Goal: Find specific page/section: Find specific page/section

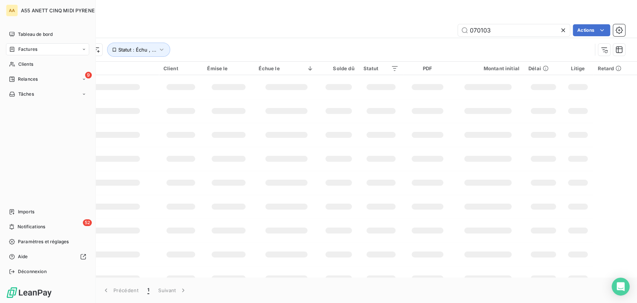
click at [16, 68] on div "Clients" at bounding box center [47, 64] width 83 height 12
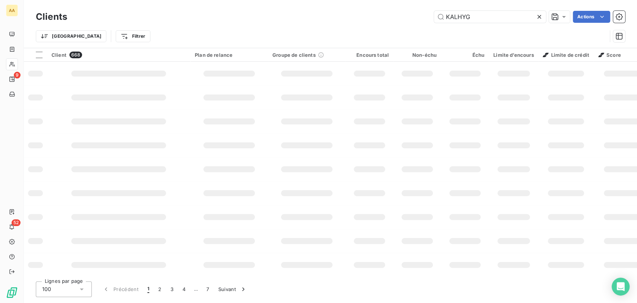
type input "KALHYG"
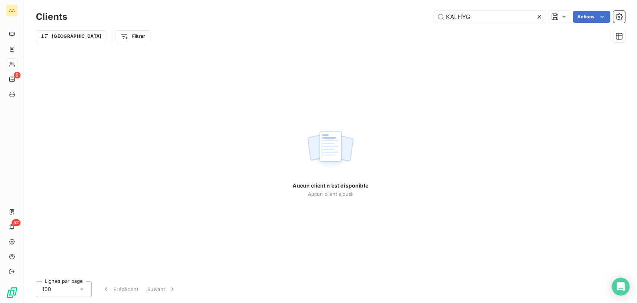
click at [541, 15] on icon at bounding box center [538, 16] width 7 height 7
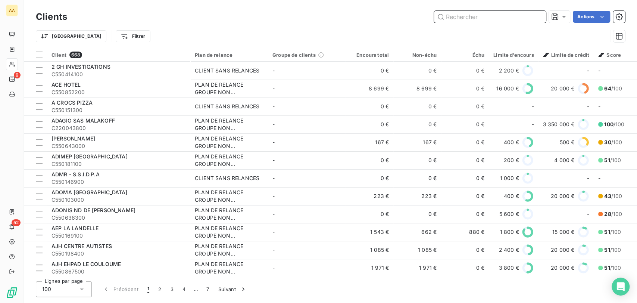
click at [508, 18] on input "text" at bounding box center [490, 17] width 112 height 12
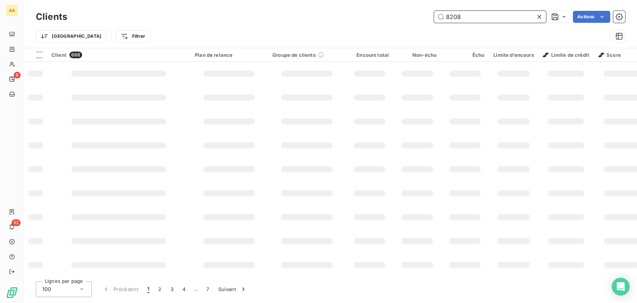
type input "8208"
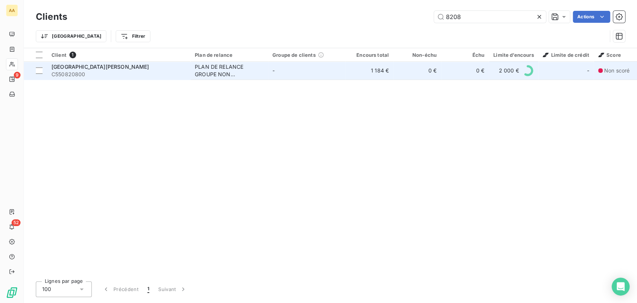
click at [210, 69] on div "PLAN DE RELANCE GROUPE NON AUTOMATIQUE" at bounding box center [229, 70] width 69 height 15
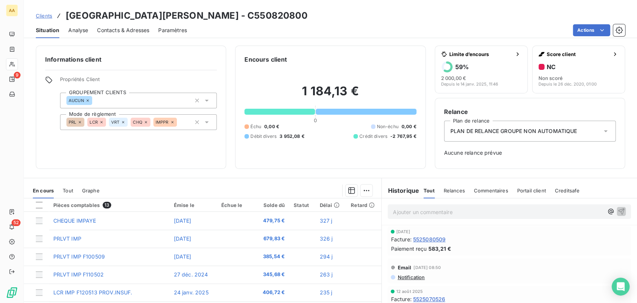
scroll to position [41, 0]
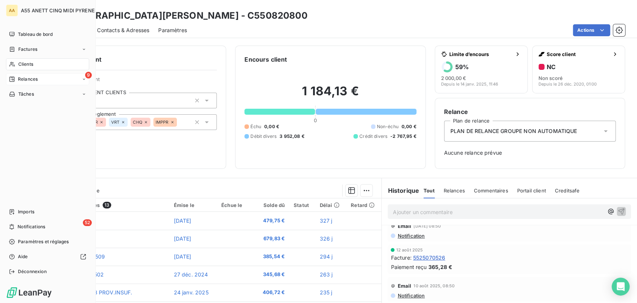
click at [21, 79] on span "Relances" at bounding box center [28, 79] width 20 height 7
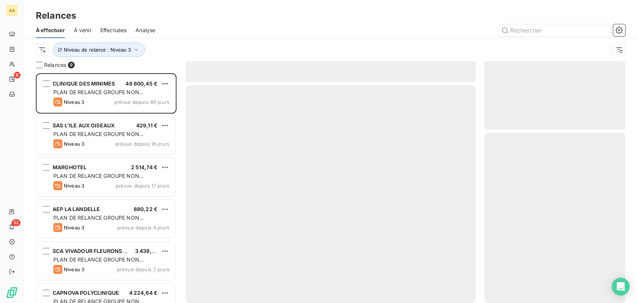
scroll to position [223, 134]
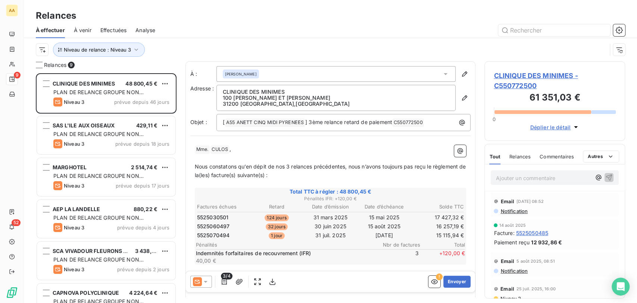
click at [250, 39] on div "Niveau de relance : Niveau 3" at bounding box center [330, 49] width 589 height 23
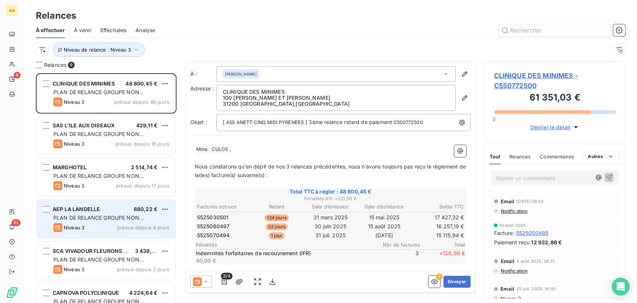
click at [113, 223] on div "Niveau 3 prévue depuis 4 jours" at bounding box center [111, 227] width 116 height 9
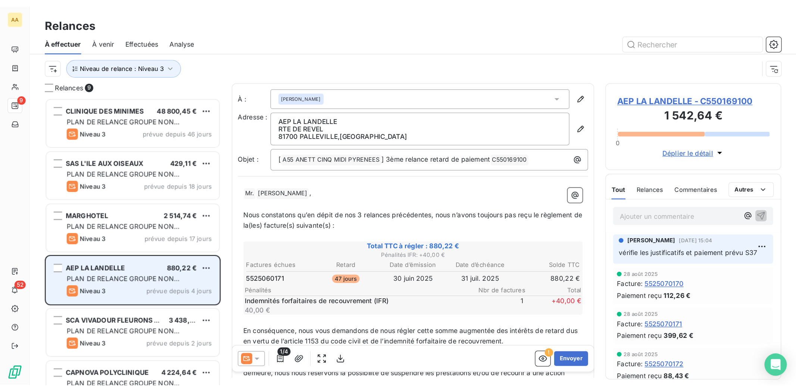
scroll to position [223, 134]
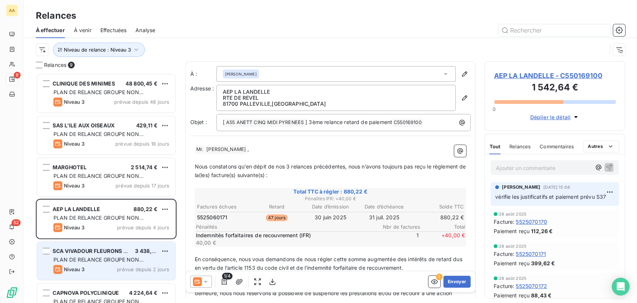
click at [95, 257] on span "PLAN DE RELANCE GROUPE NON AUTOMATIQUE" at bounding box center [98, 263] width 90 height 14
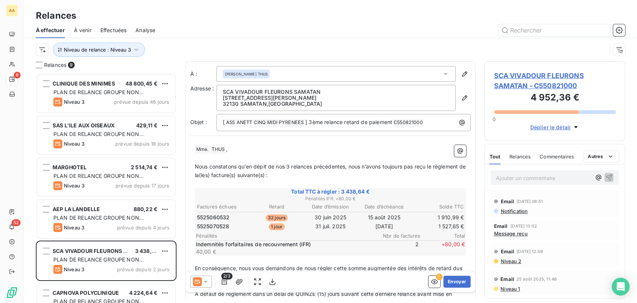
click at [430, 22] on div "Relances" at bounding box center [330, 15] width 613 height 13
click at [530, 29] on input "text" at bounding box center [554, 30] width 112 height 12
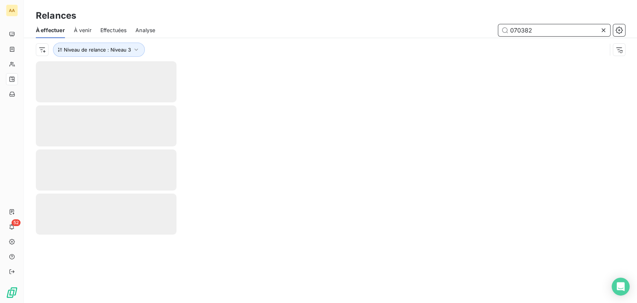
type input "070382"
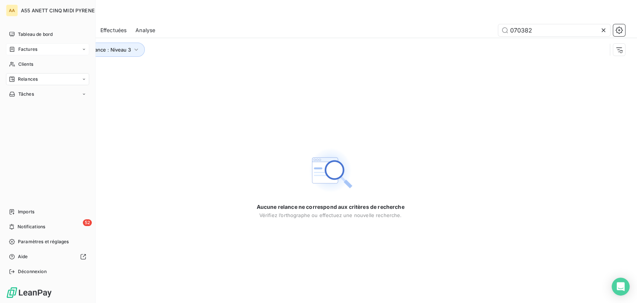
click at [6, 47] on div "Factures" at bounding box center [47, 49] width 83 height 12
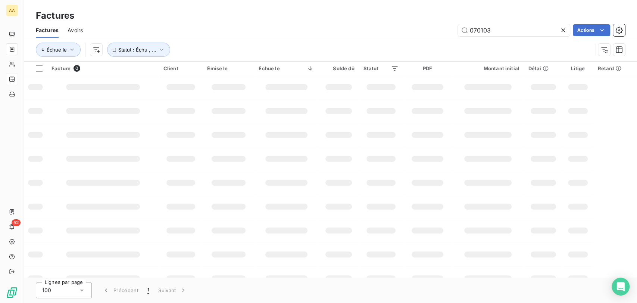
drag, startPoint x: 510, startPoint y: 30, endPoint x: 441, endPoint y: 35, distance: 69.9
click at [441, 35] on div "070103 Actions" at bounding box center [358, 30] width 533 height 12
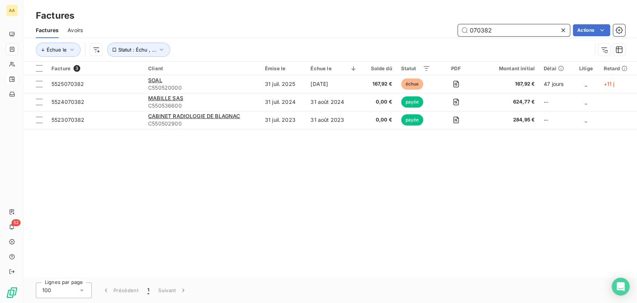
drag, startPoint x: 516, startPoint y: 28, endPoint x: 286, endPoint y: 40, distance: 229.7
click at [301, 35] on div "070382 Actions" at bounding box center [358, 30] width 533 height 12
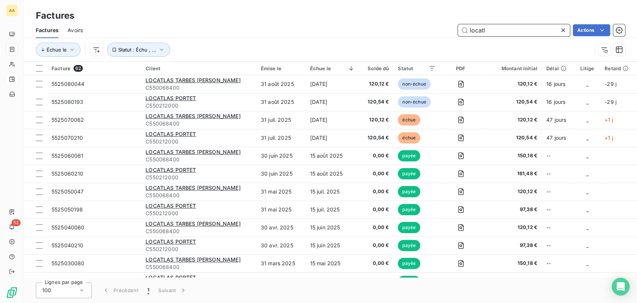
drag, startPoint x: 448, startPoint y: 32, endPoint x: 328, endPoint y: 32, distance: 120.1
click at [342, 32] on div "locatl Actions" at bounding box center [358, 30] width 533 height 12
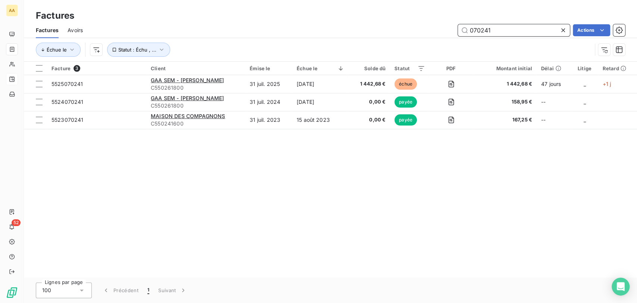
drag, startPoint x: 495, startPoint y: 31, endPoint x: 181, endPoint y: 35, distance: 314.1
click at [220, 33] on div "070241 Actions" at bounding box center [358, 30] width 533 height 12
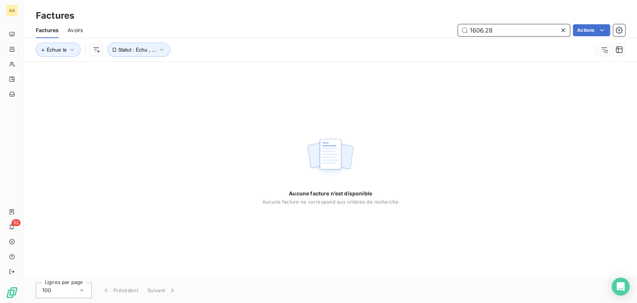
click at [489, 29] on input "1606.28" at bounding box center [514, 30] width 112 height 12
click at [482, 32] on input "1606.28" at bounding box center [514, 30] width 112 height 12
drag, startPoint x: 500, startPoint y: 31, endPoint x: 137, endPoint y: 31, distance: 363.0
click at [137, 31] on div "1606,28 Actions" at bounding box center [358, 30] width 533 height 12
type input "union"
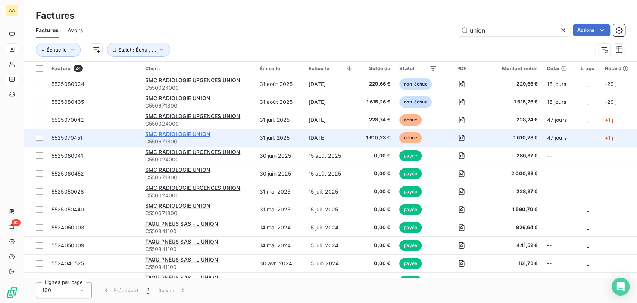
click at [194, 133] on span "SMC RADIOLOGIE UNION" at bounding box center [177, 134] width 65 height 6
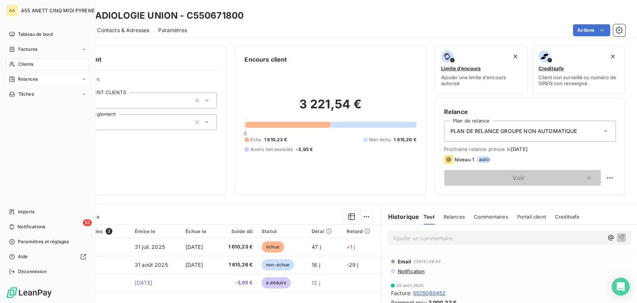
click at [23, 62] on span "Clients" at bounding box center [25, 64] width 15 height 7
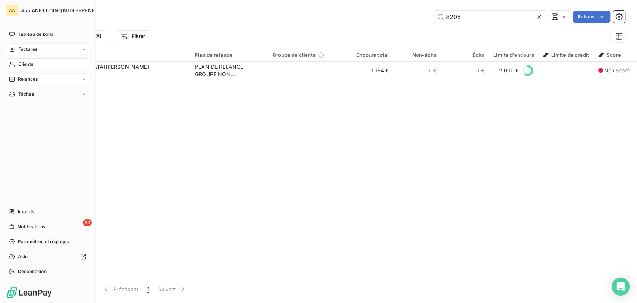
click at [27, 52] on span "Factures" at bounding box center [27, 49] width 19 height 7
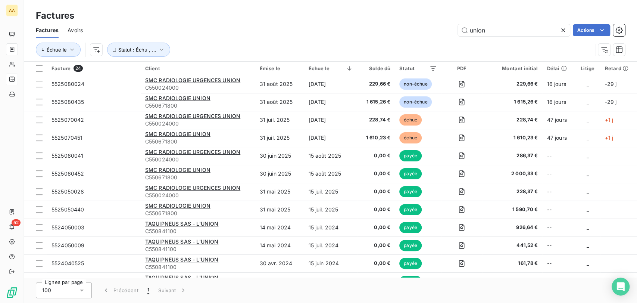
drag, startPoint x: 494, startPoint y: 29, endPoint x: 301, endPoint y: 51, distance: 194.5
click at [361, 55] on div "Factures Avoirs union Actions Échue le Statut : Échu , ..." at bounding box center [330, 41] width 613 height 39
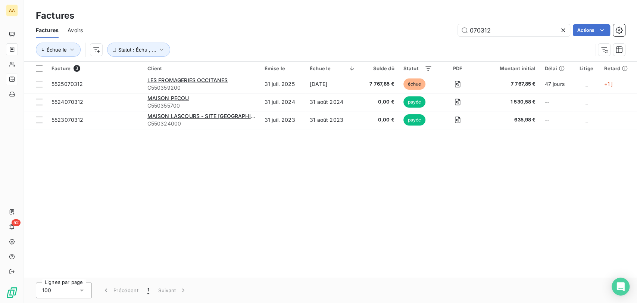
type input "070312"
drag, startPoint x: 496, startPoint y: 29, endPoint x: 313, endPoint y: 31, distance: 183.5
click at [315, 31] on div "070312 Actions" at bounding box center [358, 30] width 533 height 12
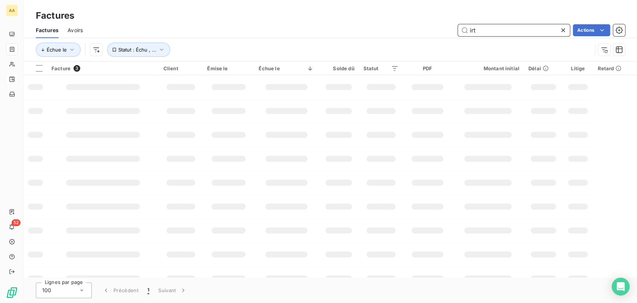
type input "irt"
